Goal: Find contact information: Find contact information

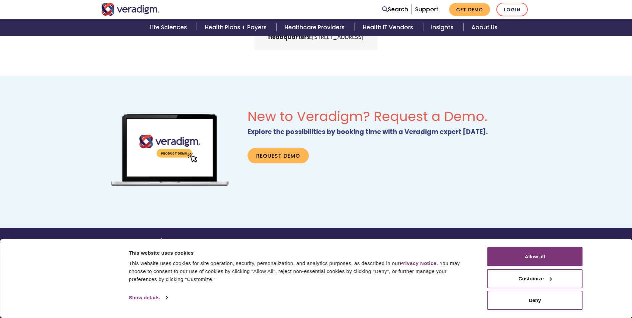
scroll to position [419, 0]
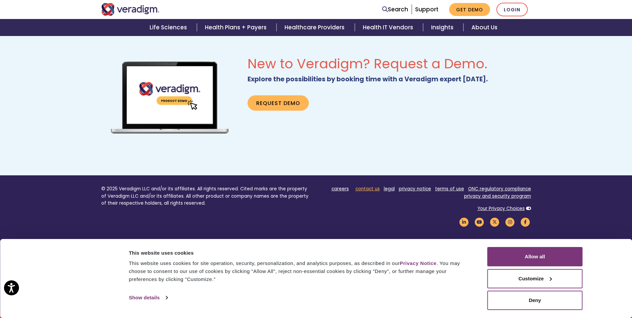
click at [373, 190] on link "contact us" at bounding box center [367, 189] width 24 height 6
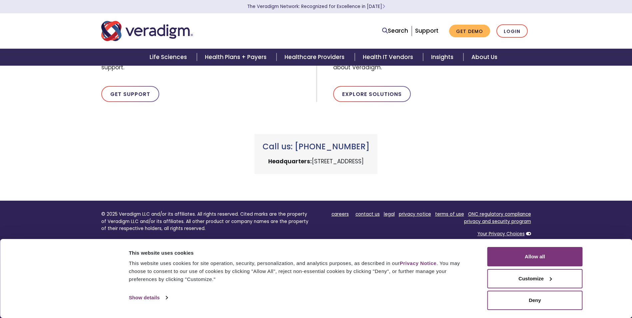
scroll to position [258, 0]
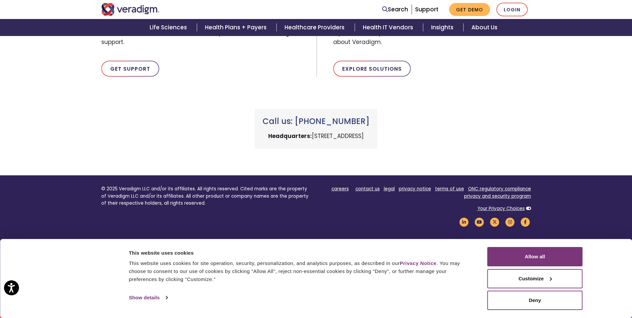
click at [371, 193] on ul "careers contact us legal privacy notice terms of use ONC regulatory compliance …" at bounding box center [426, 192] width 210 height 15
click at [374, 187] on link "contact us" at bounding box center [367, 189] width 24 height 6
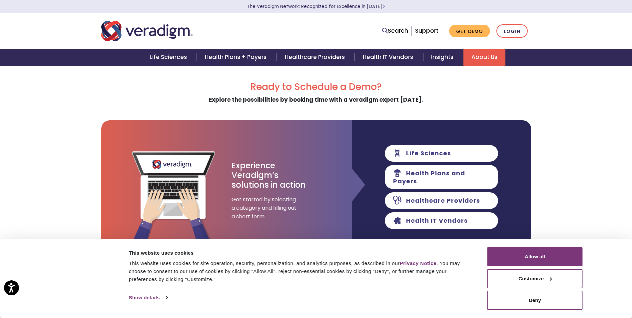
click at [489, 53] on link "About Us" at bounding box center [484, 57] width 42 height 17
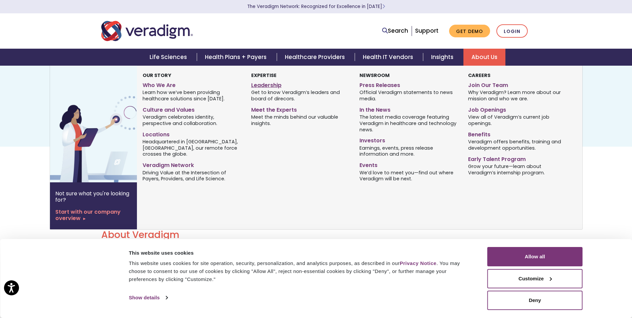
click at [274, 82] on link "Leadership" at bounding box center [300, 84] width 98 height 10
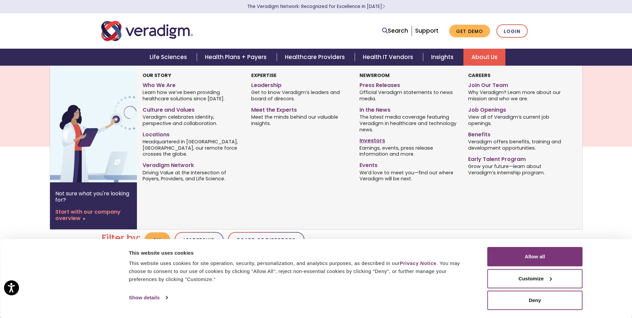
click at [374, 139] on link "Investors" at bounding box center [408, 140] width 98 height 10
